Goal: Task Accomplishment & Management: Use online tool/utility

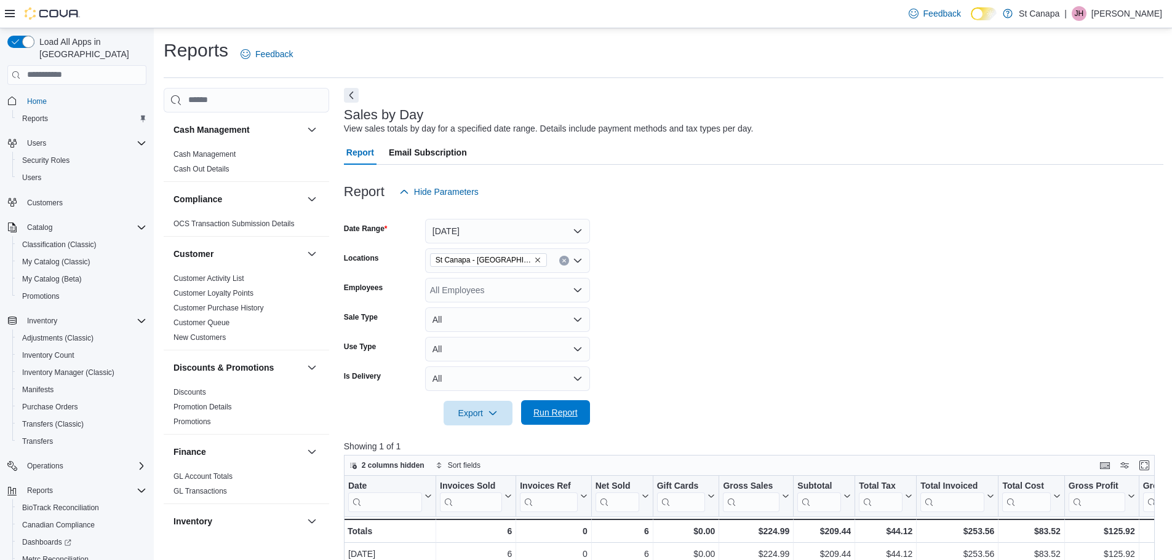
scroll to position [74, 0]
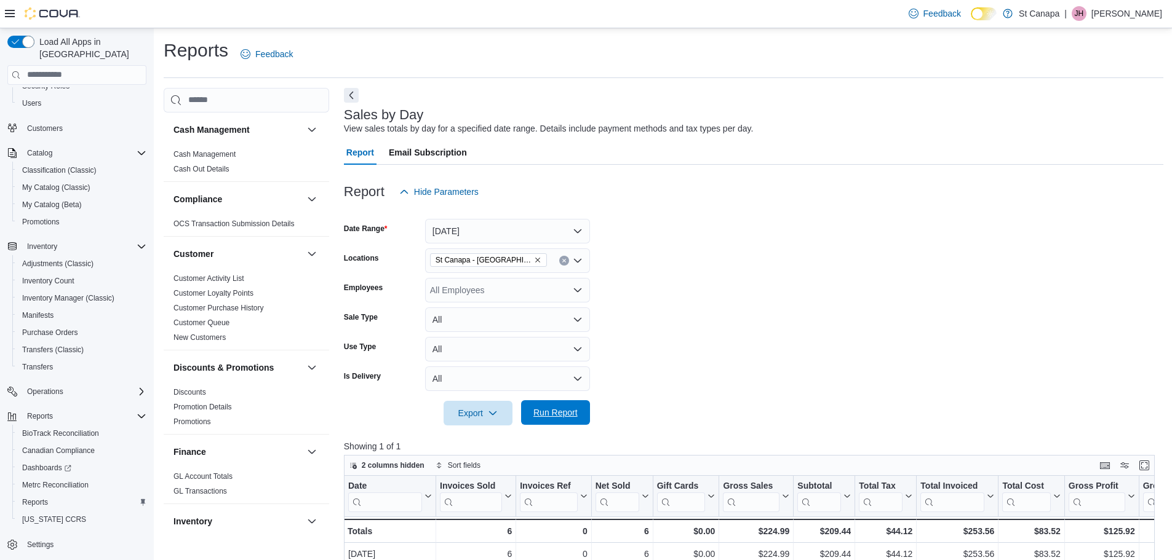
click at [554, 413] on span "Run Report" at bounding box center [555, 413] width 44 height 12
click at [535, 260] on icon "Remove St Canapa - Santa Teresa from selection in this group" at bounding box center [537, 260] width 5 height 5
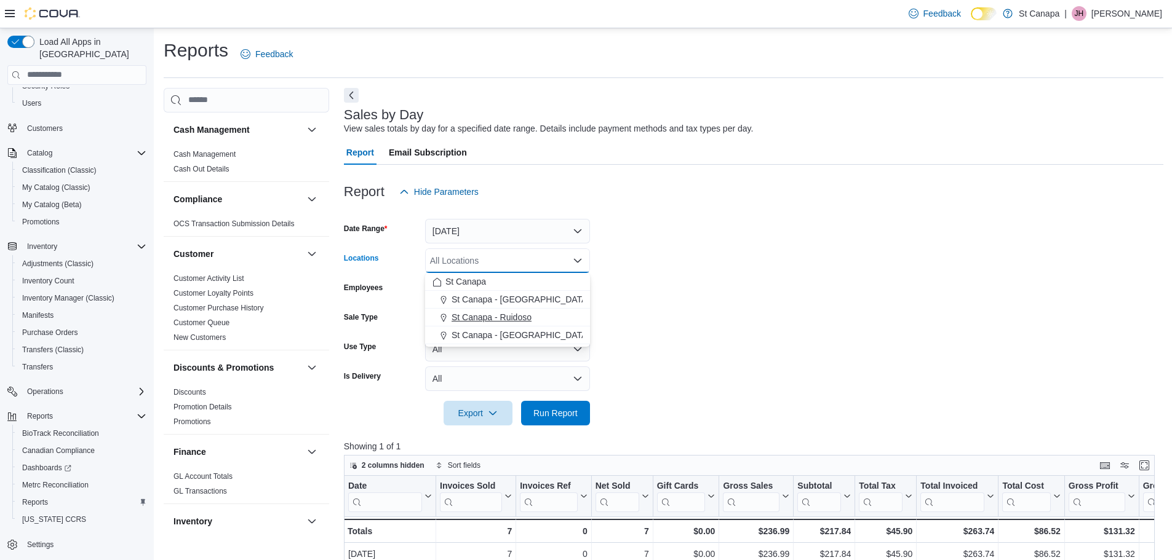
click at [517, 316] on span "St Canapa - Ruidoso" at bounding box center [492, 317] width 80 height 12
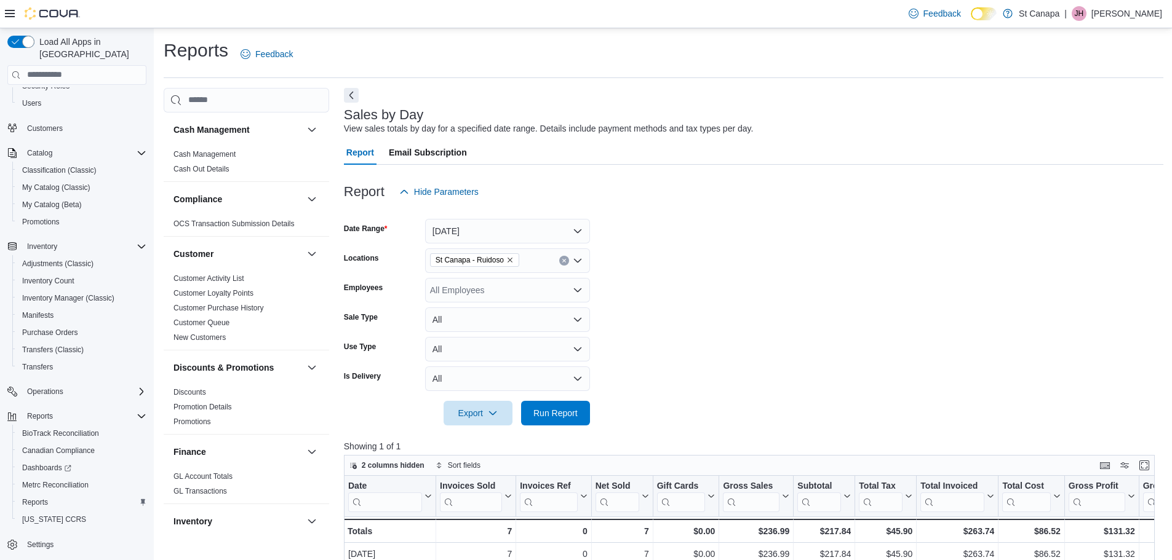
drag, startPoint x: 684, startPoint y: 316, endPoint x: 584, endPoint y: 378, distance: 118.3
click at [668, 344] on form "Date Range [DATE] Locations [GEOGRAPHIC_DATA] - [GEOGRAPHIC_DATA] Employees All…" at bounding box center [754, 314] width 820 height 221
drag, startPoint x: 558, startPoint y: 421, endPoint x: 559, endPoint y: 415, distance: 6.8
click at [558, 420] on span "Run Report" at bounding box center [556, 413] width 54 height 25
drag, startPoint x: 559, startPoint y: 409, endPoint x: 573, endPoint y: 408, distance: 14.2
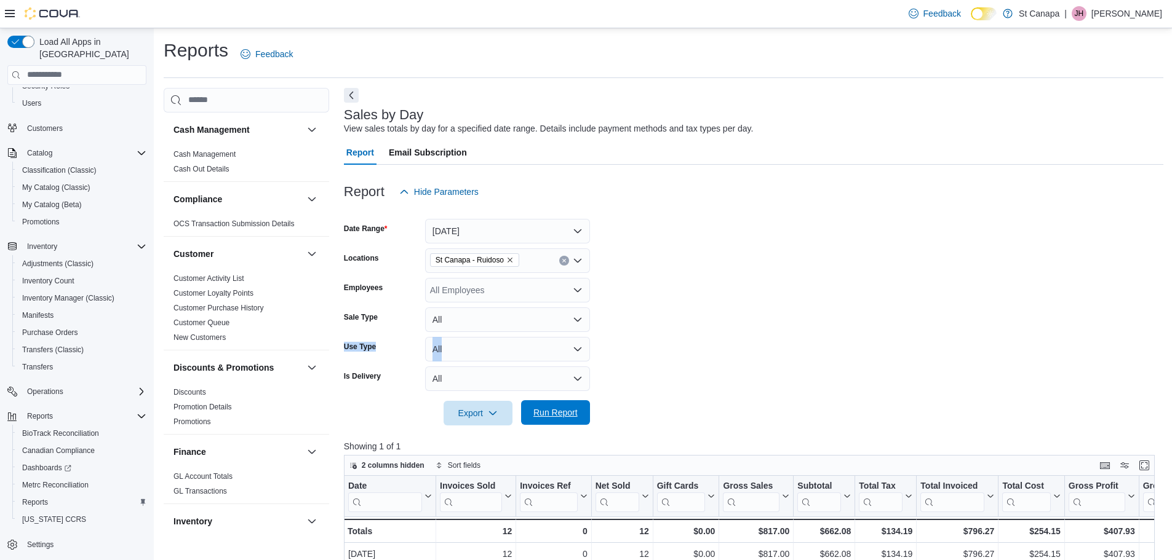
click at [562, 409] on span "Run Report" at bounding box center [555, 413] width 44 height 12
click at [511, 260] on icon "Remove St Canapa - Ruidoso from selection in this group" at bounding box center [509, 260] width 7 height 7
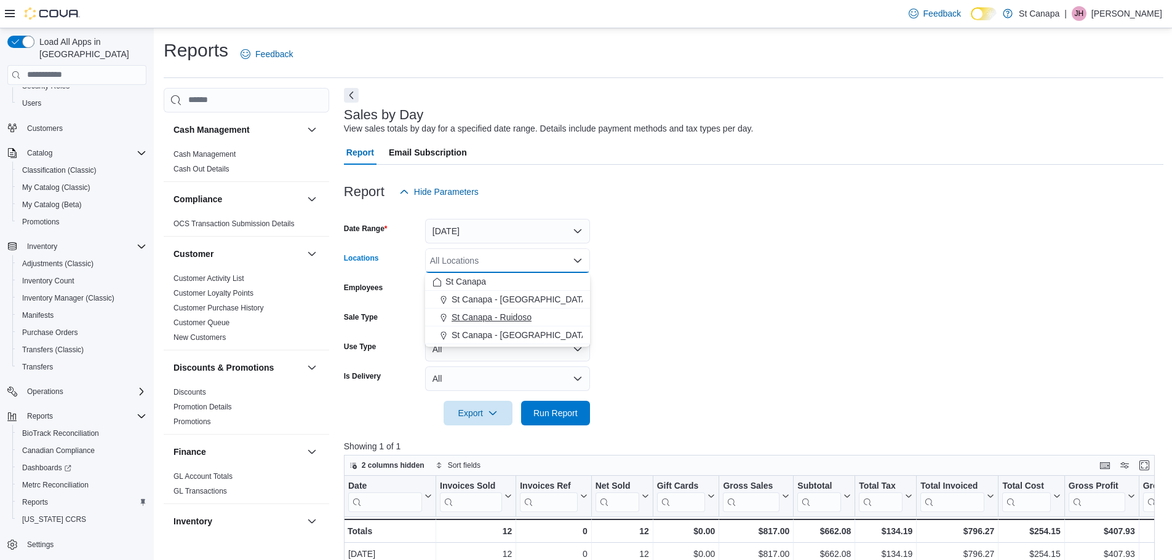
drag, startPoint x: 489, startPoint y: 329, endPoint x: 573, endPoint y: 322, distance: 84.6
click at [492, 329] on button "St Canapa - [GEOGRAPHIC_DATA][PERSON_NAME]" at bounding box center [507, 336] width 165 height 18
drag, startPoint x: 682, startPoint y: 322, endPoint x: 663, endPoint y: 348, distance: 31.6
click at [682, 327] on form "Date Range [DATE] Locations [GEOGRAPHIC_DATA] - [GEOGRAPHIC_DATA][PERSON_NAME] …" at bounding box center [754, 314] width 820 height 221
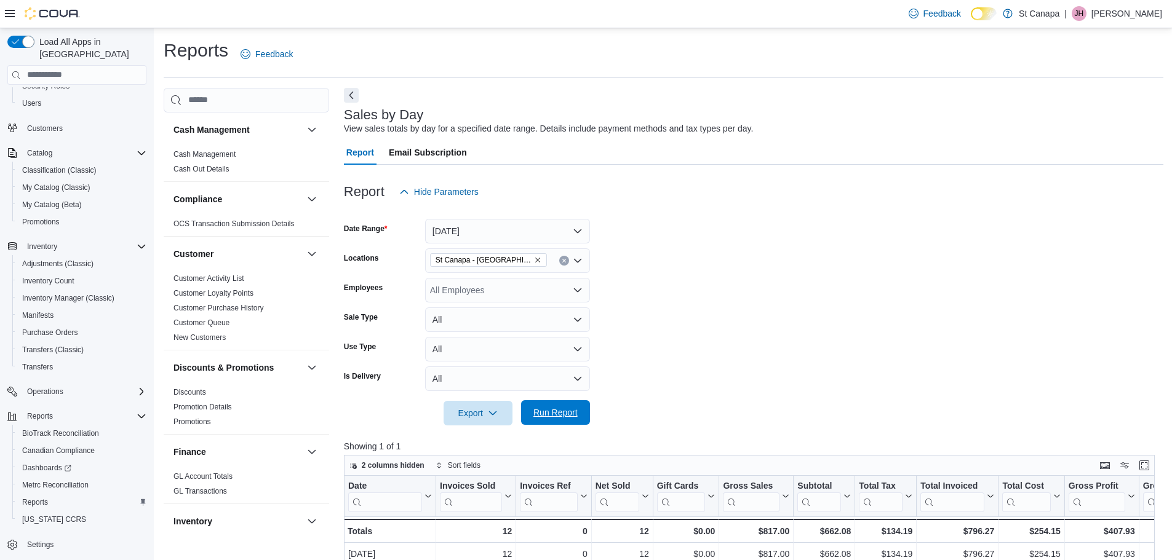
click at [568, 404] on span "Run Report" at bounding box center [556, 413] width 54 height 25
